Goal: Information Seeking & Learning: Learn about a topic

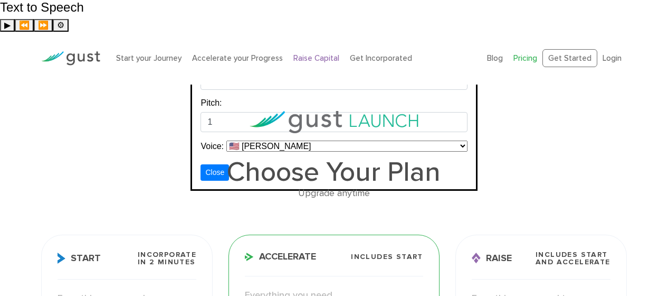
click at [304, 53] on link "Raise Capital" at bounding box center [317, 58] width 46 height 10
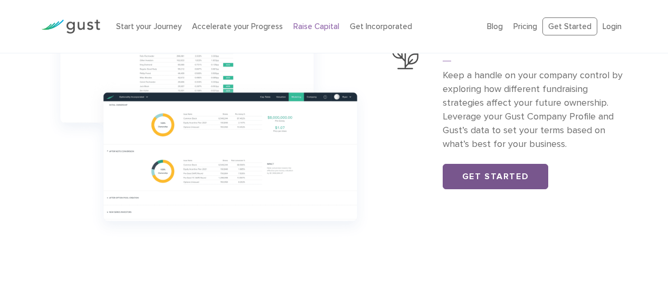
click at [485, 178] on link "Get Started" at bounding box center [496, 176] width 106 height 25
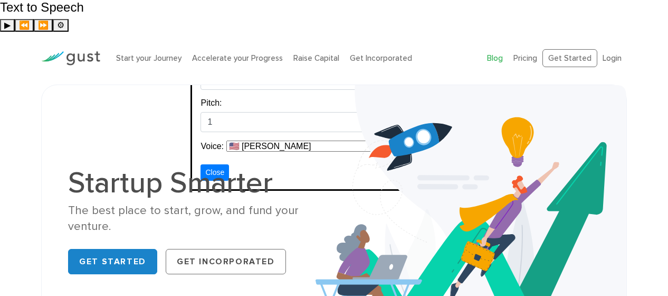
click at [493, 52] on li "Blog" at bounding box center [495, 58] width 16 height 12
click at [493, 53] on link "Blog" at bounding box center [495, 58] width 16 height 10
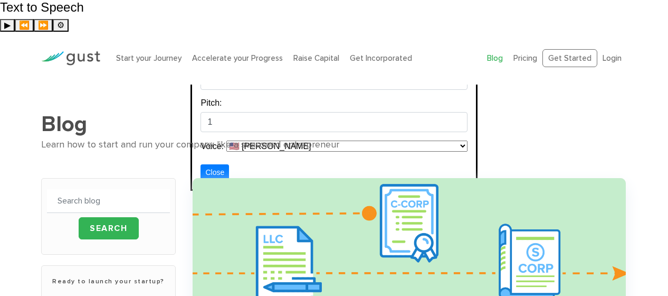
click at [77, 51] on img at bounding box center [70, 58] width 59 height 14
